Goal: Download file/media

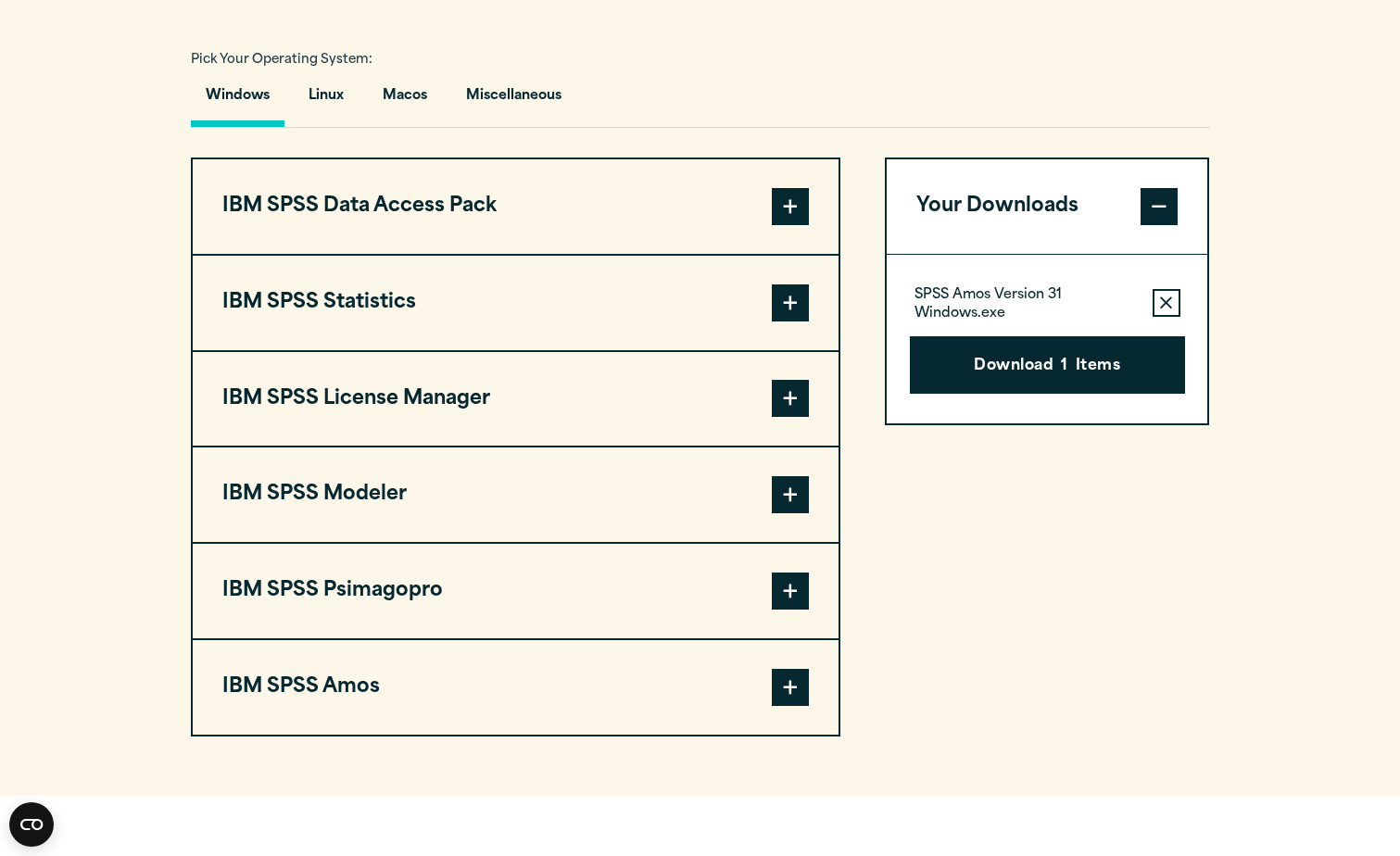
scroll to position [1347, 0]
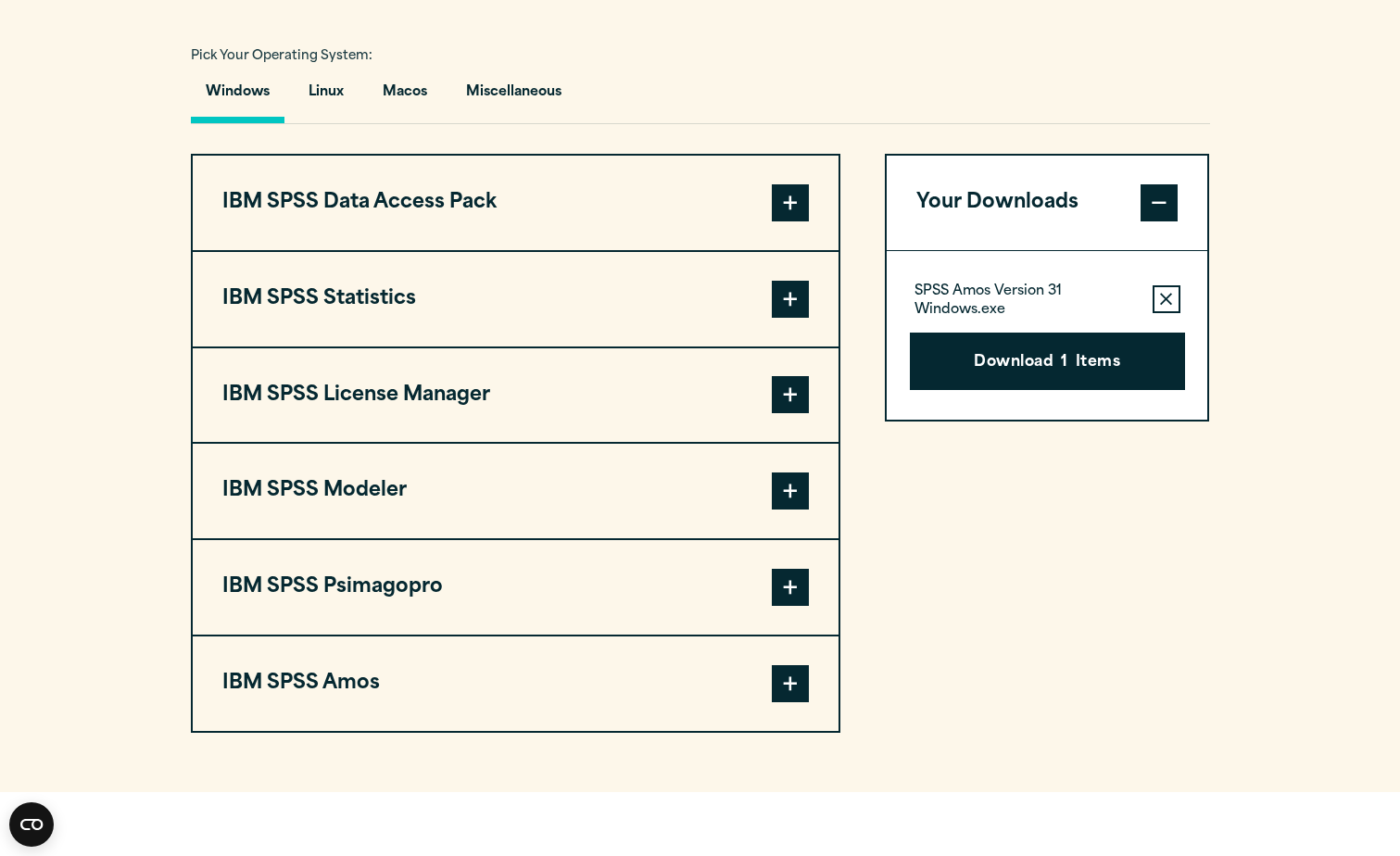
click at [781, 189] on span at bounding box center [791, 203] width 37 height 37
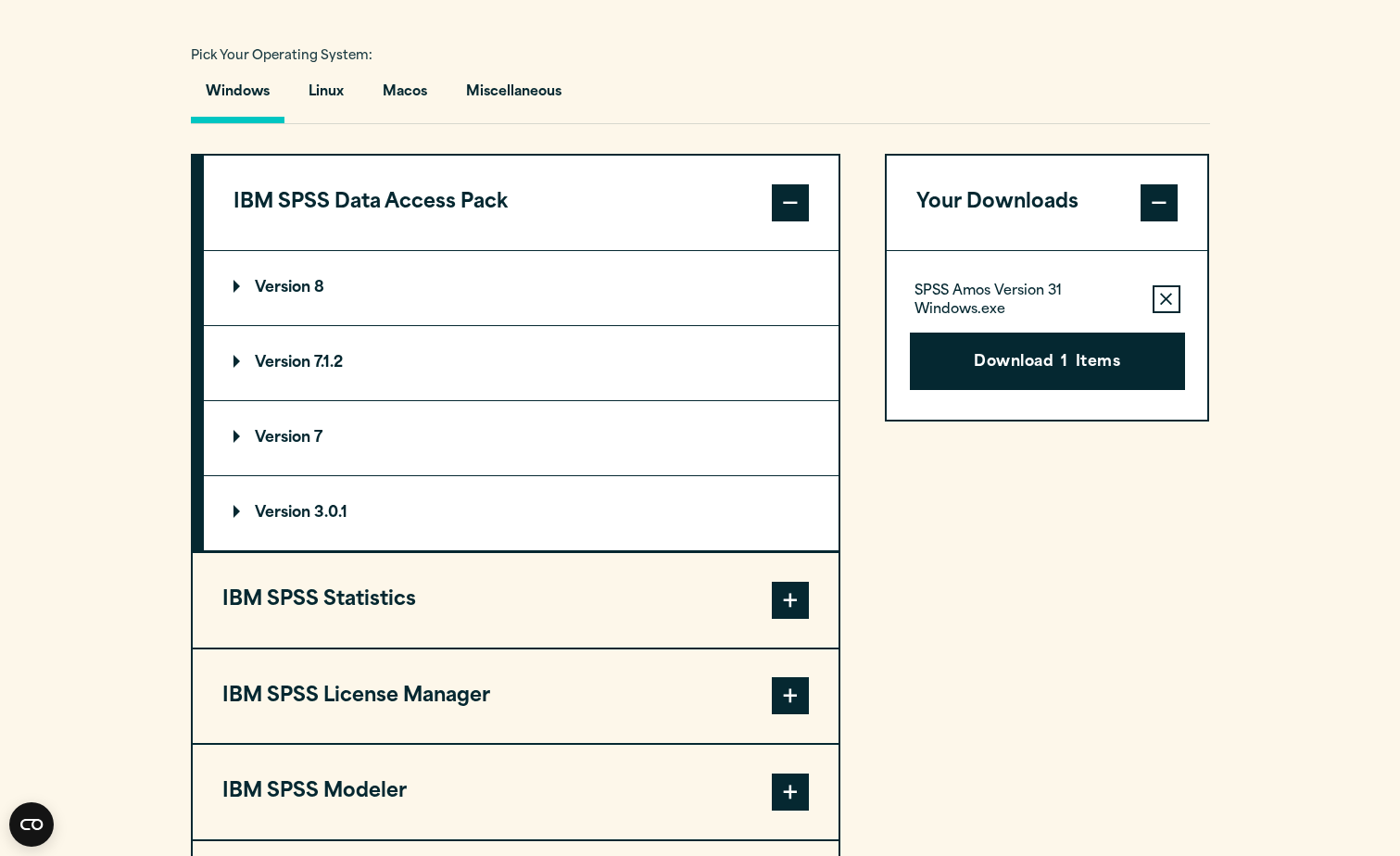
click at [780, 201] on span at bounding box center [791, 203] width 37 height 37
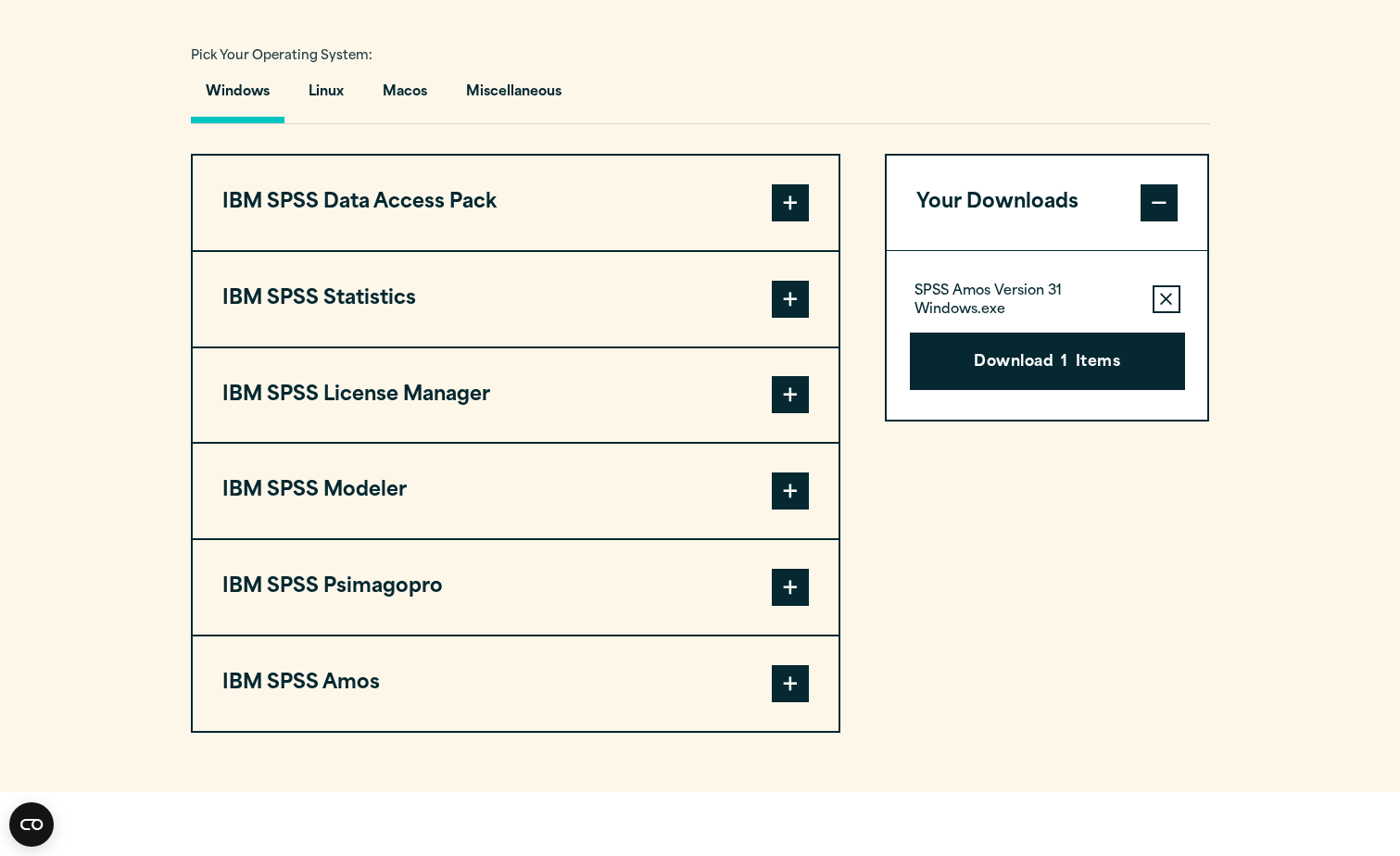
click at [795, 296] on span at bounding box center [791, 300] width 37 height 37
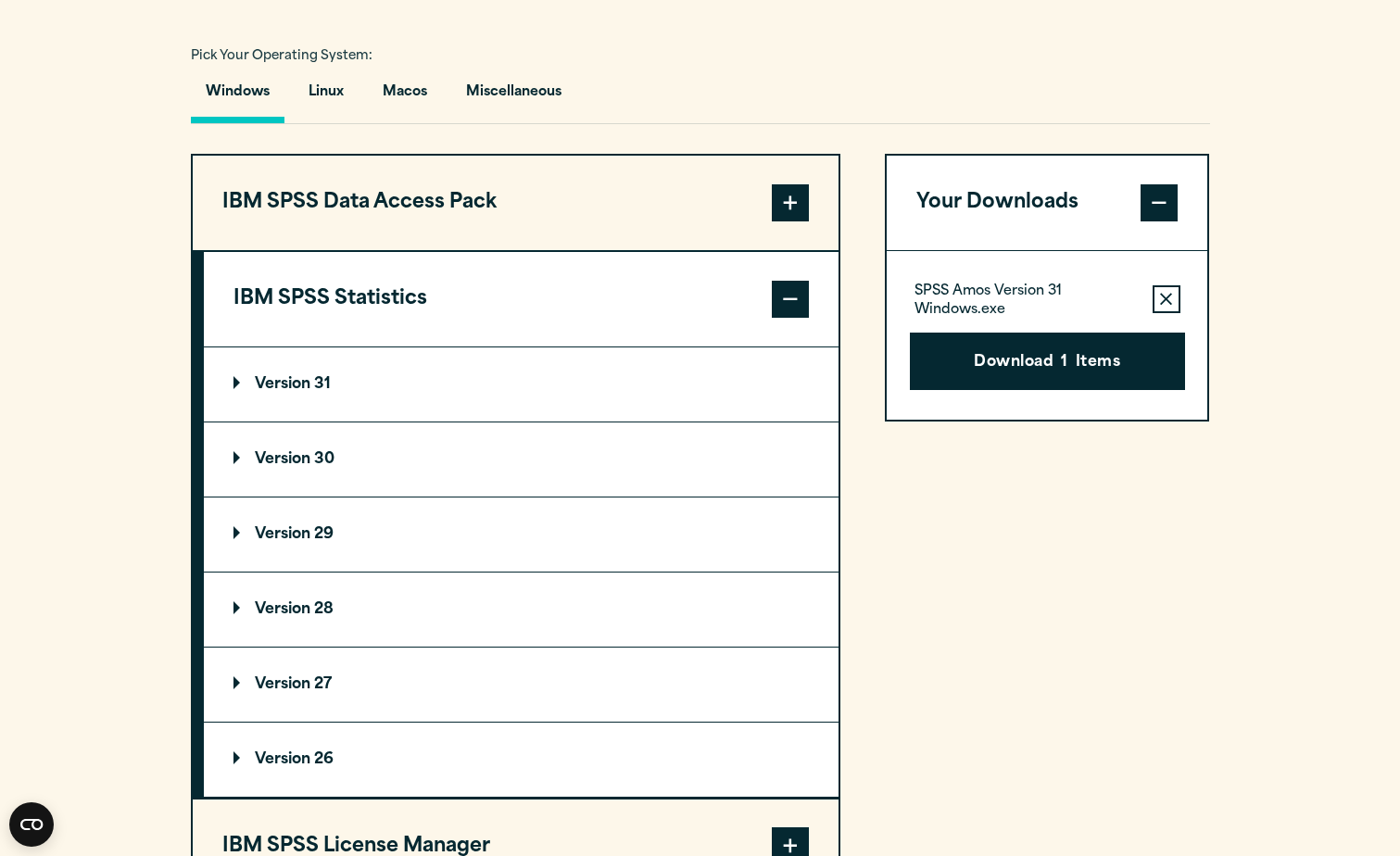
click at [301, 463] on p "Version 30" at bounding box center [284, 460] width 101 height 15
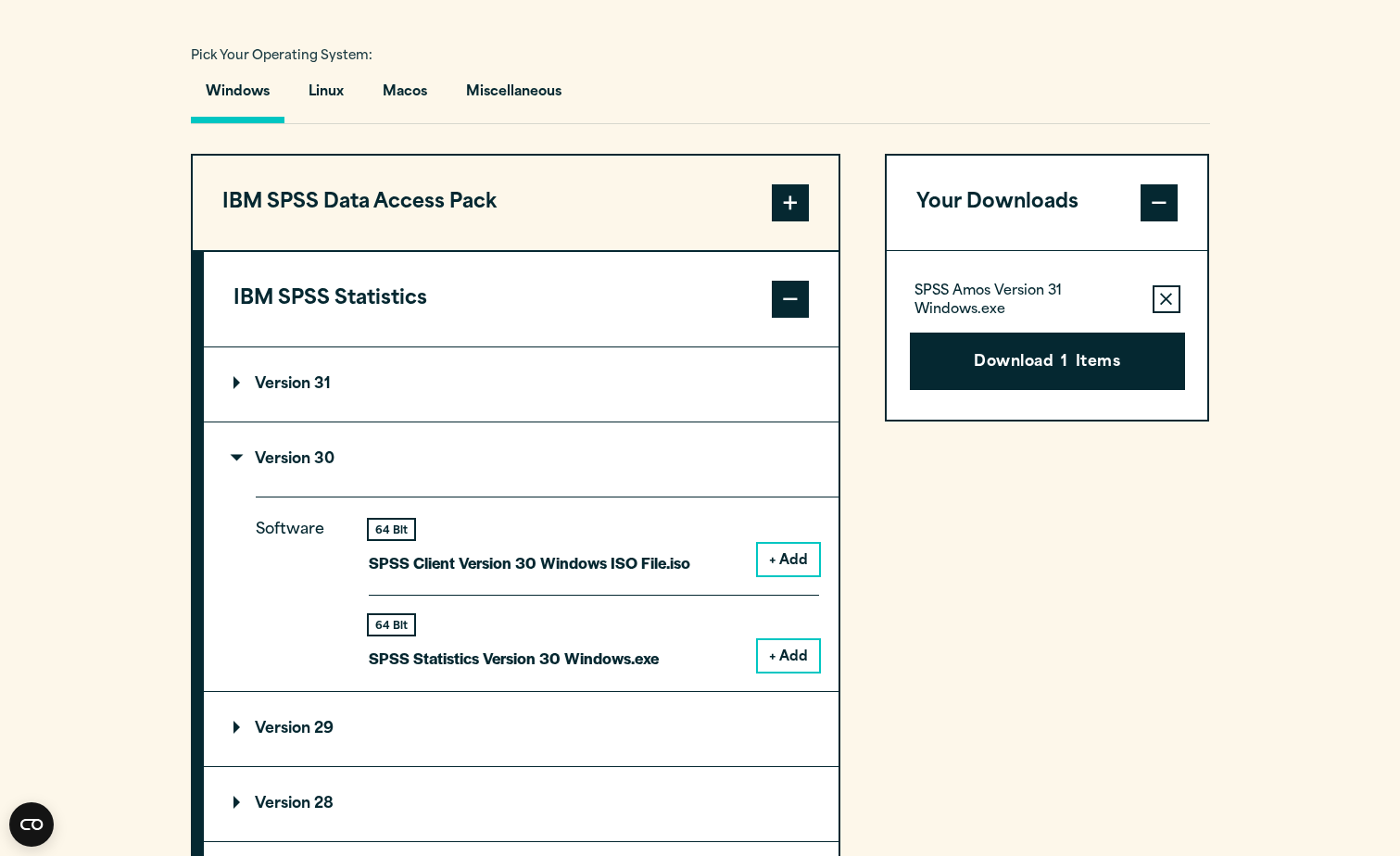
click at [780, 554] on button "+ Add" at bounding box center [789, 560] width 61 height 32
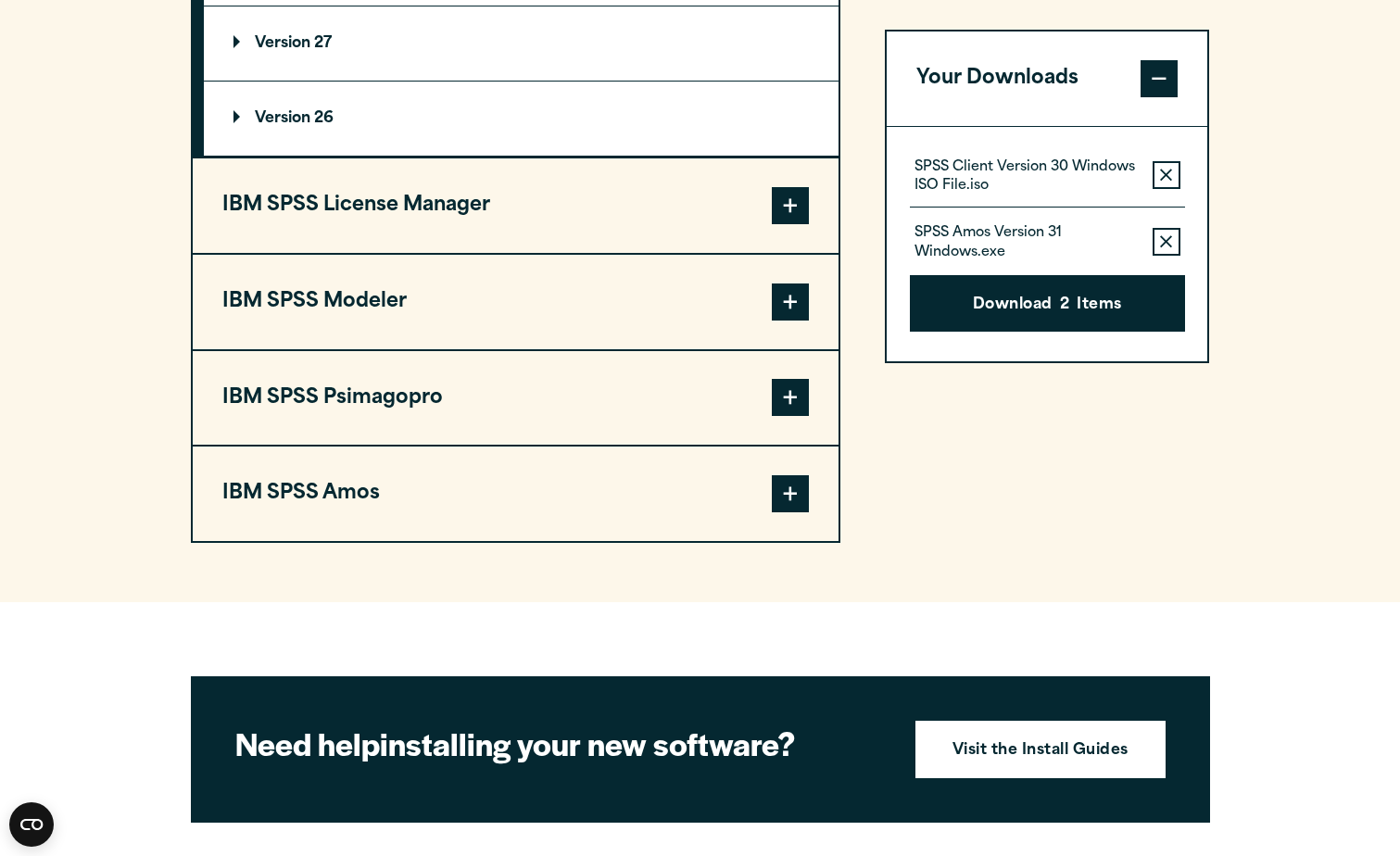
click at [782, 506] on span at bounding box center [791, 494] width 37 height 37
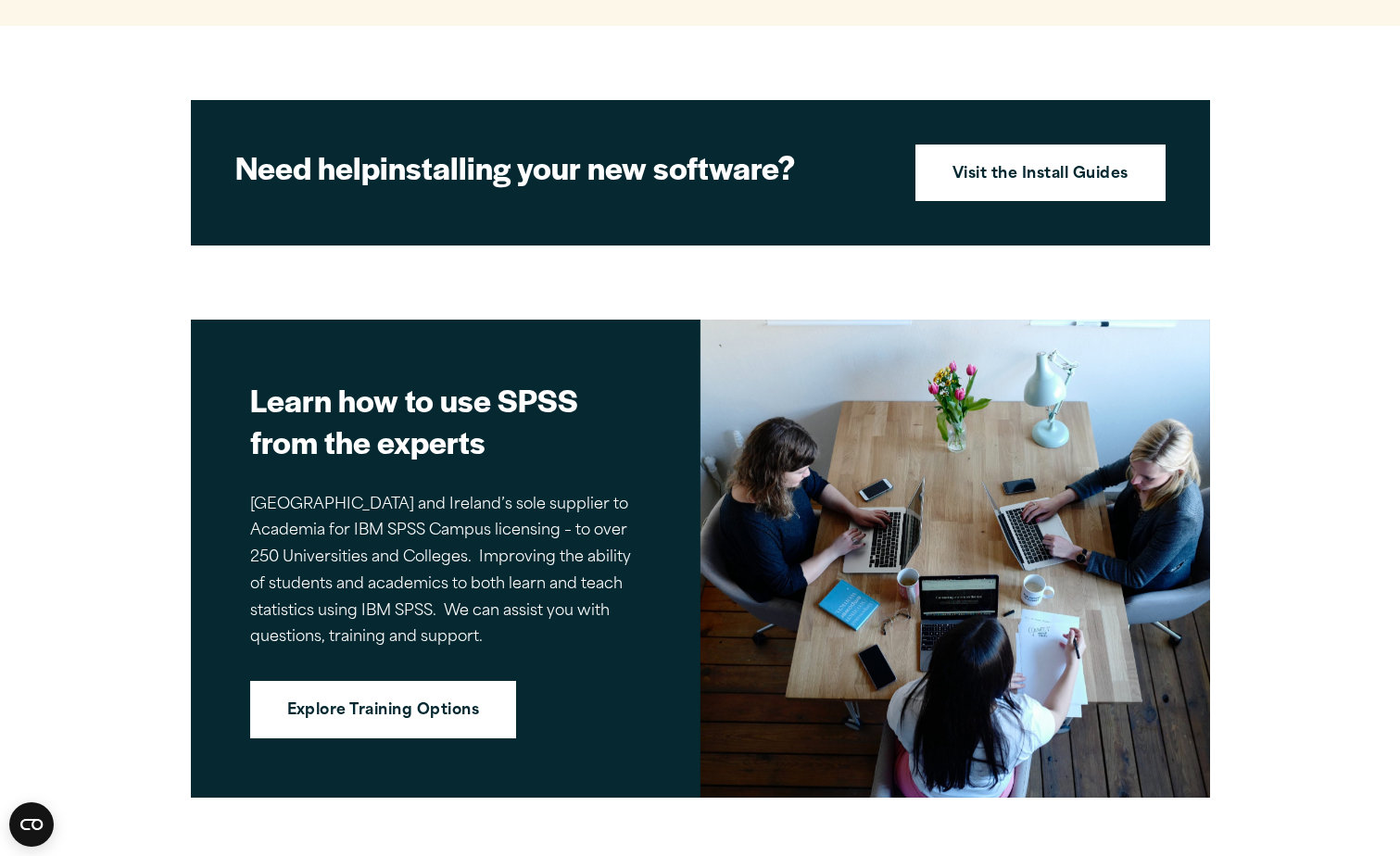
scroll to position [2564, 0]
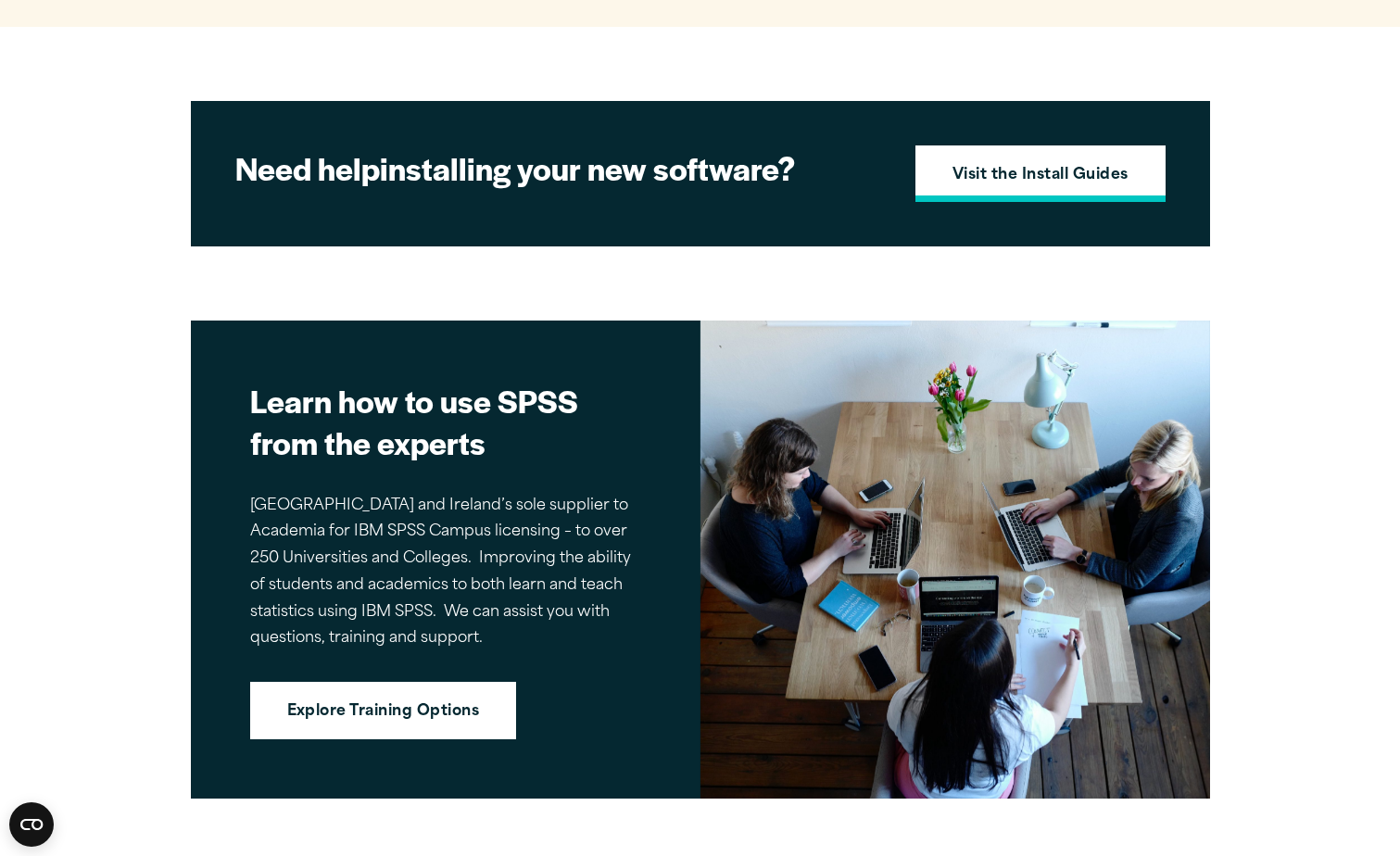
click at [1048, 157] on link "Visit the Install Guides" at bounding box center [1040, 174] width 250 height 58
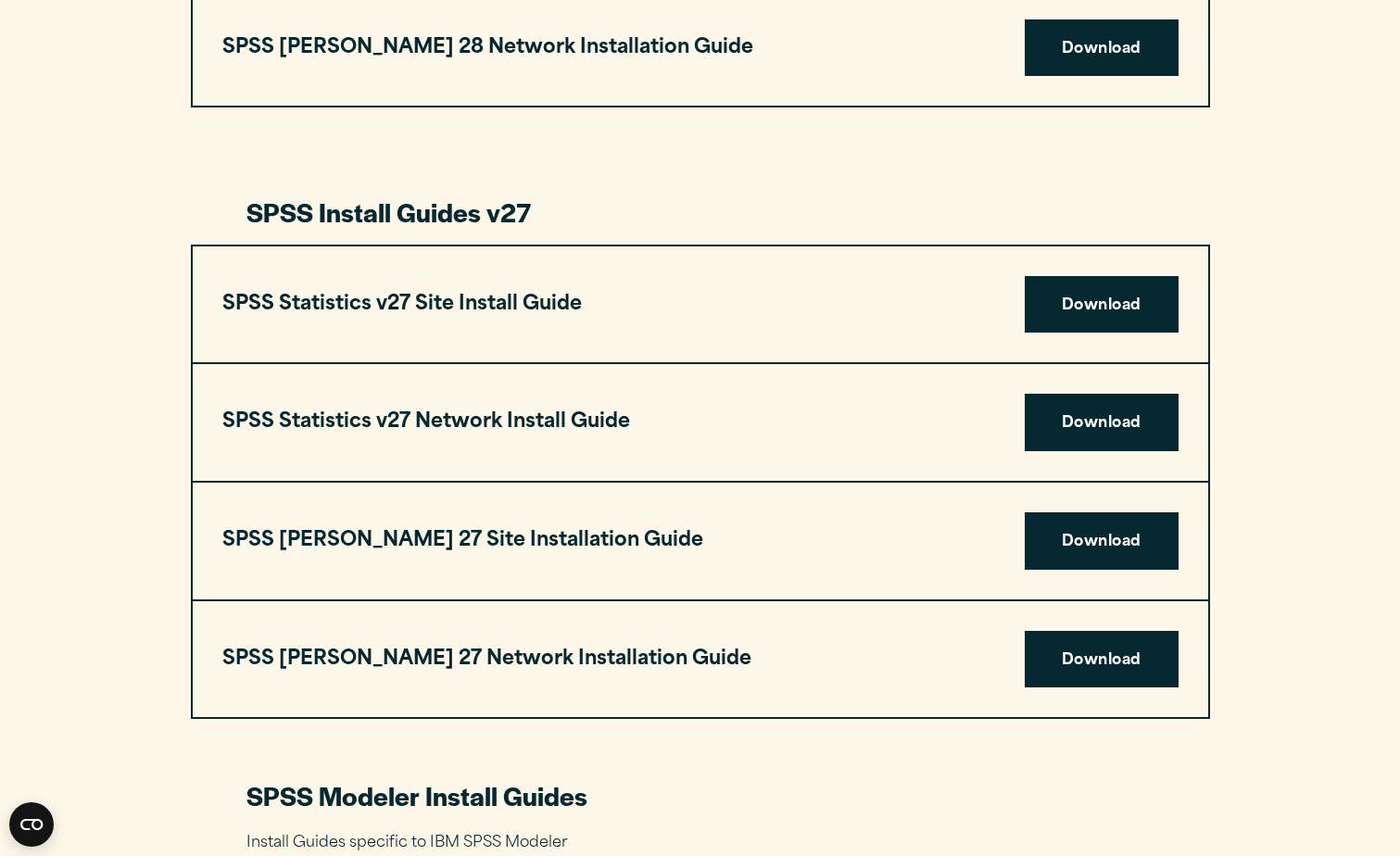
scroll to position [3157, 0]
